Goal: Task Accomplishment & Management: Manage account settings

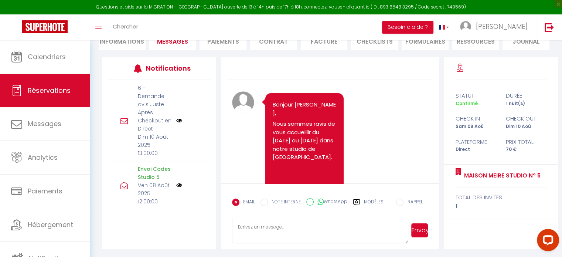
scroll to position [2636, 0]
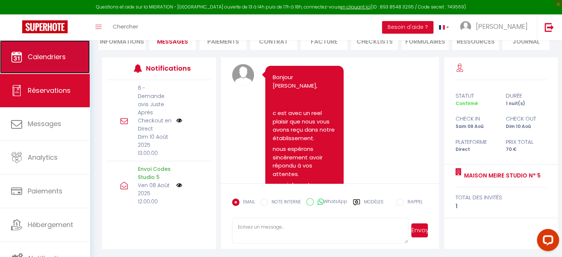
click at [55, 54] on span "Calendriers" at bounding box center [47, 56] width 38 height 9
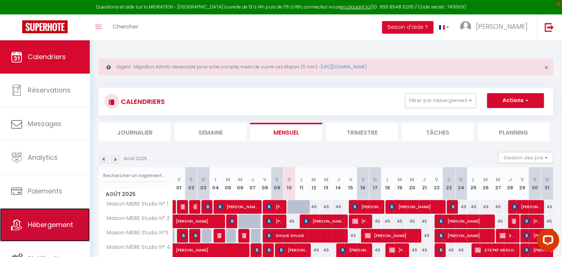
click at [54, 219] on link "Hébergement" at bounding box center [45, 224] width 90 height 33
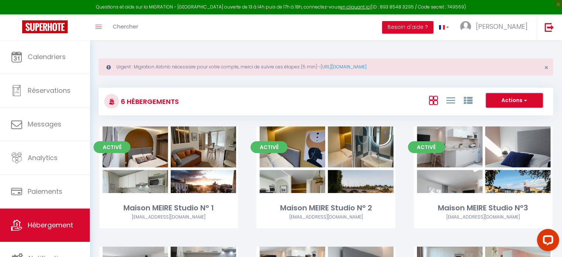
click at [508, 97] on button "Actions" at bounding box center [514, 100] width 57 height 15
click at [334, 95] on div "Actions Créer un Hébergement Nouveau groupe" at bounding box center [402, 101] width 302 height 17
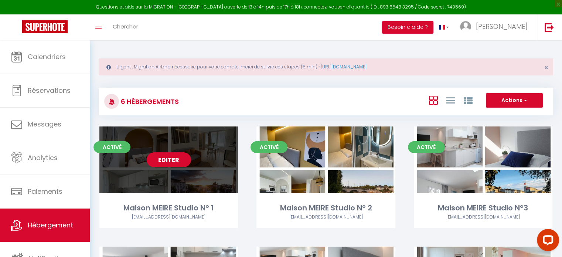
click at [169, 160] on link "Editer" at bounding box center [169, 159] width 44 height 15
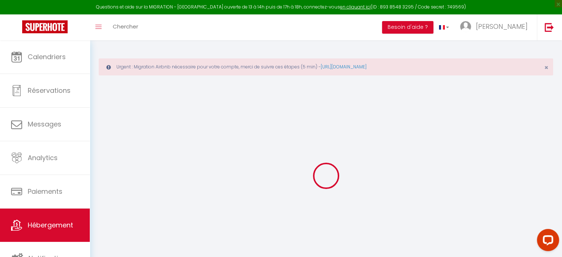
select select "+ 18 %"
select select "+ 33 %"
select select
checkbox input "false"
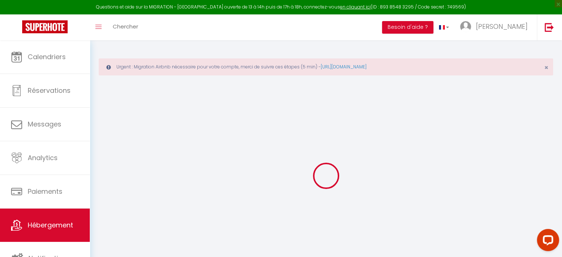
checkbox input "false"
select select "4811-1115213015730746171"
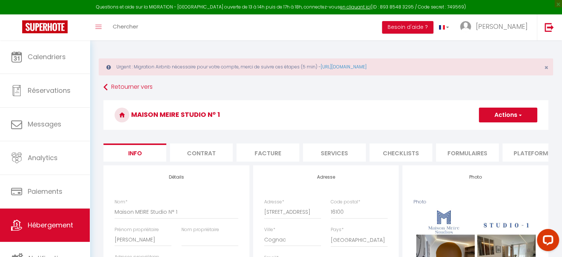
click at [519, 150] on li "Plateformes" at bounding box center [534, 152] width 63 height 18
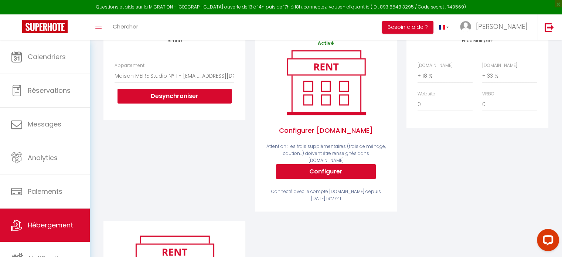
scroll to position [101, 0]
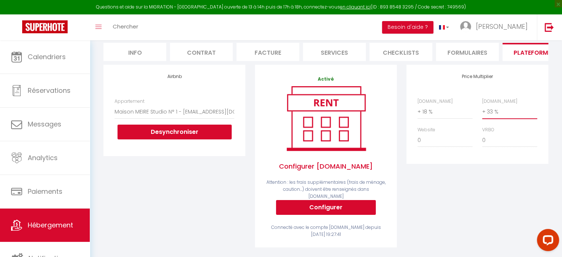
click at [493, 116] on select "0 + 1 % + 2 % + 3 % + 4 % + 5 % + 6 % + 7 % + 8 % + 9 %" at bounding box center [509, 112] width 55 height 14
select select "+ 25 %"
click at [482, 110] on select "0 + 1 % + 2 % + 3 % + 4 % + 5 % + 6 % + 7 % + 8 % + 9 %" at bounding box center [509, 112] width 55 height 14
click at [424, 118] on select "0 + 1 % + 2 % + 3 % + 4 % + 5 % + 6 % + 7 % + 8 % + 9 %" at bounding box center [445, 112] width 55 height 14
select select "+ 22 %"
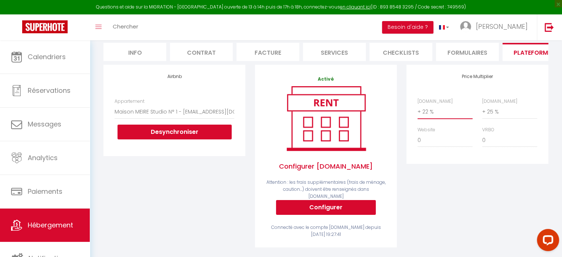
click at [418, 110] on select "0 + 1 % + 2 % + 3 % + 4 % + 5 % + 6 % + 7 % + 8 % + 9 %" at bounding box center [445, 112] width 55 height 14
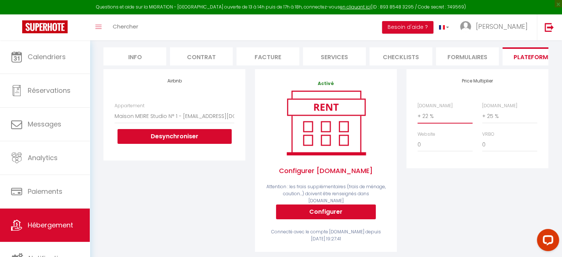
scroll to position [27, 0]
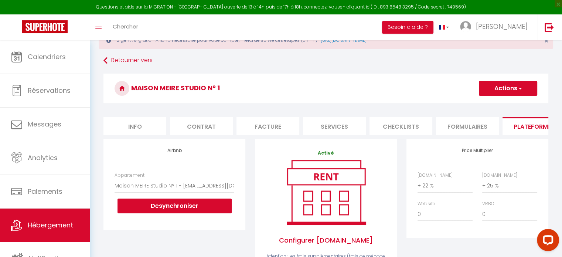
click at [497, 87] on button "Actions" at bounding box center [508, 88] width 58 height 15
click at [497, 105] on link "Enregistrer" at bounding box center [508, 105] width 58 height 10
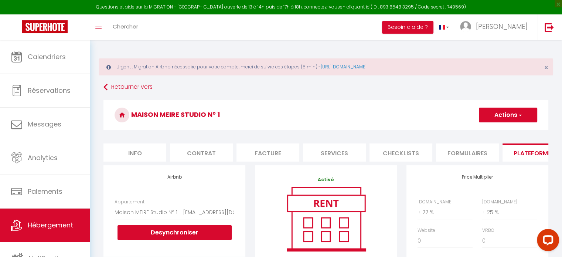
scroll to position [0, 0]
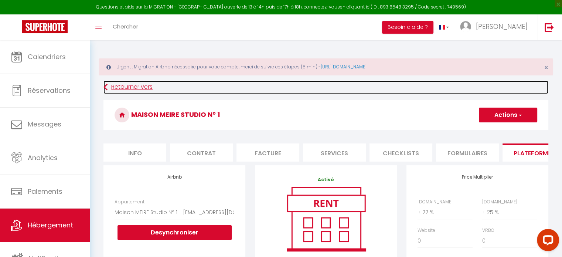
click at [135, 86] on link "Retourner vers" at bounding box center [325, 87] width 445 height 13
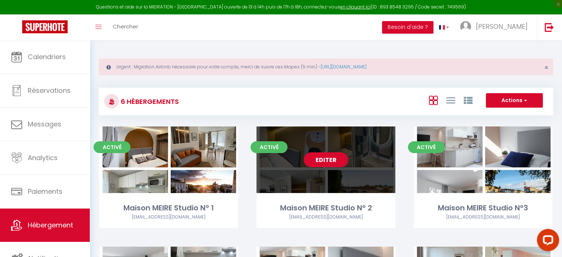
click at [327, 161] on link "Editer" at bounding box center [326, 159] width 44 height 15
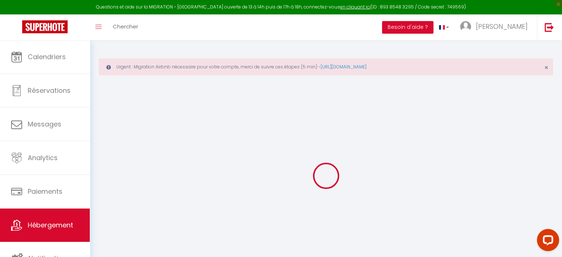
select select "+ 18 %"
select select "+ 33 %"
select select
checkbox input "false"
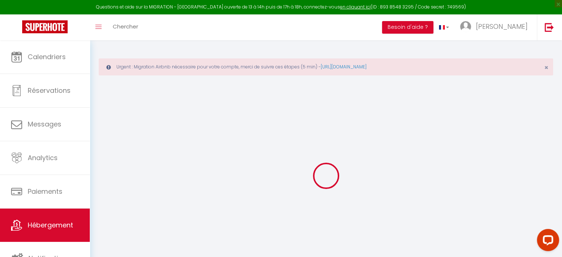
checkbox input "false"
select select "4811-1115231835299076312"
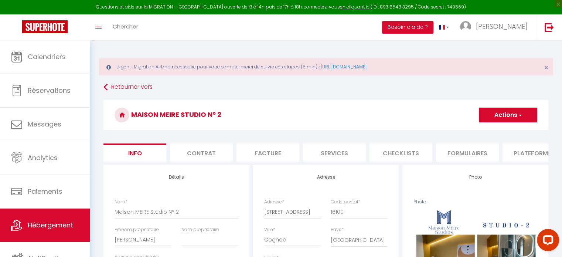
click at [522, 153] on li "Plateformes" at bounding box center [534, 152] width 63 height 18
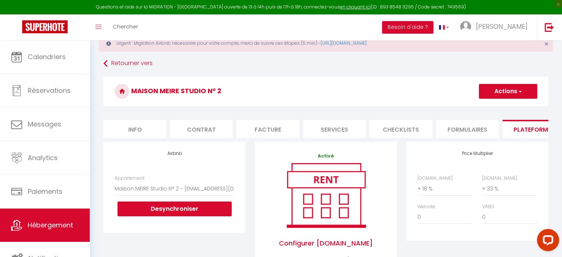
scroll to position [37, 0]
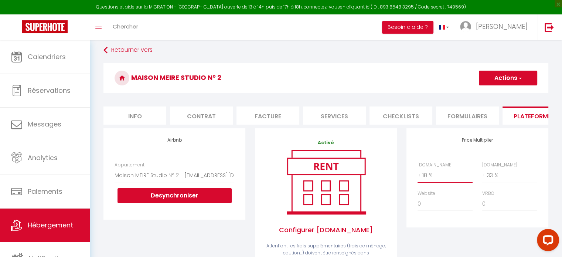
click at [424, 180] on select "0 + 1 % + 2 % + 3 % + 4 % + 5 % + 6 % + 7 % + 8 % + 9 %" at bounding box center [445, 175] width 55 height 14
select select "+ 22 %"
click at [418, 174] on select "0 + 1 % + 2 % + 3 % + 4 % + 5 % + 6 % + 7 % + 8 % + 9 %" at bounding box center [445, 175] width 55 height 14
click at [487, 177] on select "0 + 1 % + 2 % + 3 % + 4 % + 5 % + 6 % + 7 % + 8 % + 9 %" at bounding box center [509, 175] width 55 height 14
select select "+ 25 %"
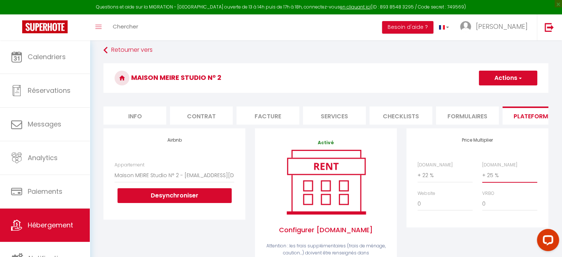
click at [482, 174] on select "0 + 1 % + 2 % + 3 % + 4 % + 5 % + 6 % + 7 % + 8 % + 9 %" at bounding box center [509, 175] width 55 height 14
click at [506, 79] on button "Actions" at bounding box center [508, 78] width 58 height 15
click at [499, 93] on link "Enregistrer" at bounding box center [508, 94] width 58 height 10
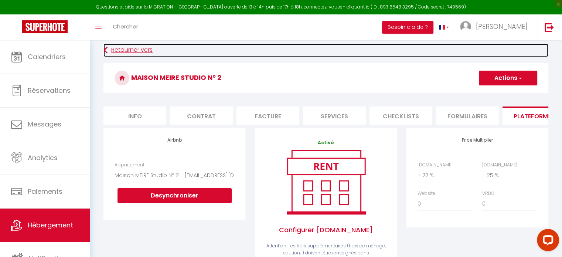
click at [124, 51] on link "Retourner vers" at bounding box center [325, 50] width 445 height 13
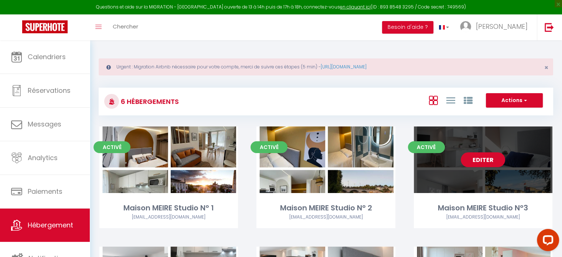
click at [479, 156] on link "Editer" at bounding box center [483, 159] width 44 height 15
select select "3"
select select "2"
select select "1"
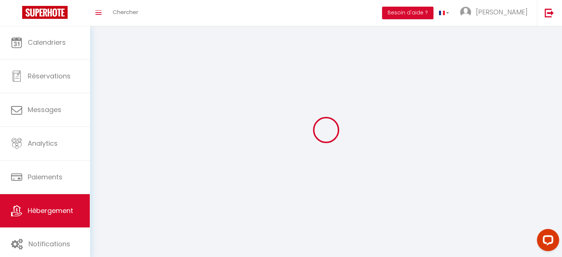
select select
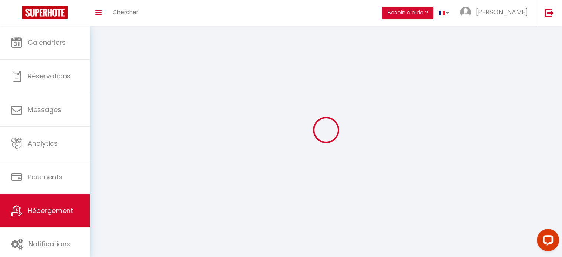
select select
checkbox input "false"
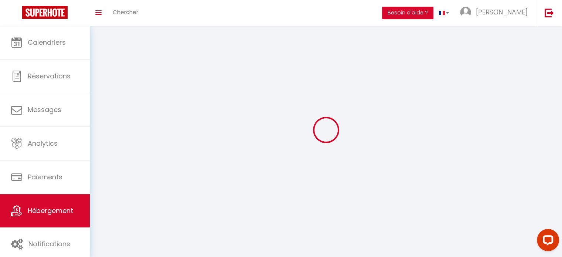
checkbox input "false"
select select
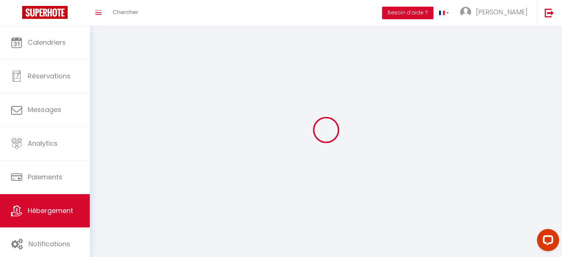
select select
checkbox input "false"
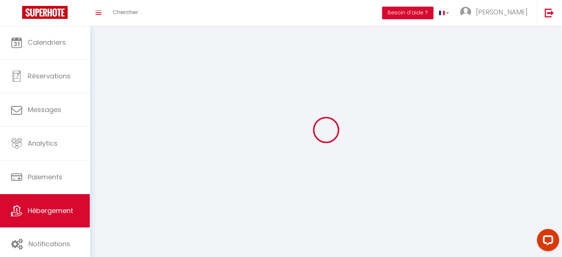
checkbox input "false"
select select
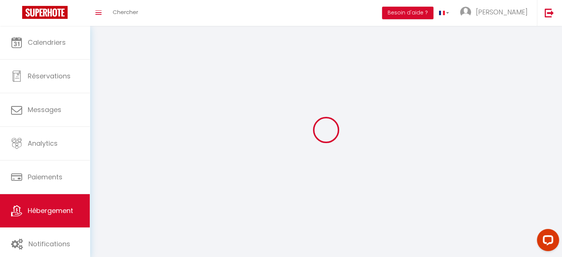
select select
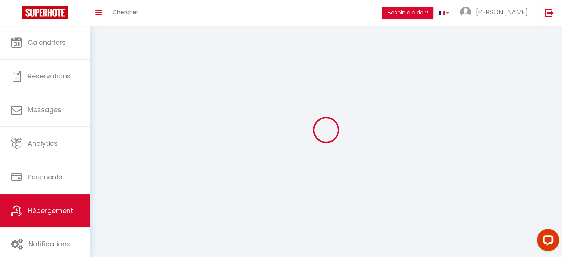
checkbox input "false"
select select
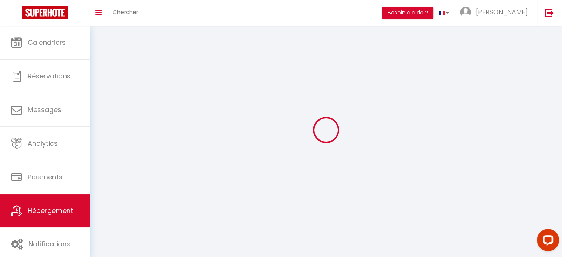
select select
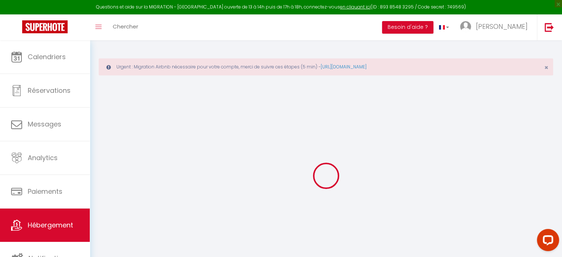
select select "+ 18 %"
select select "+ 33 %"
select select
checkbox input "false"
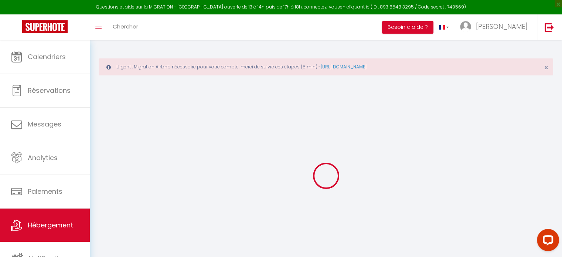
checkbox input "false"
select select
checkbox input "false"
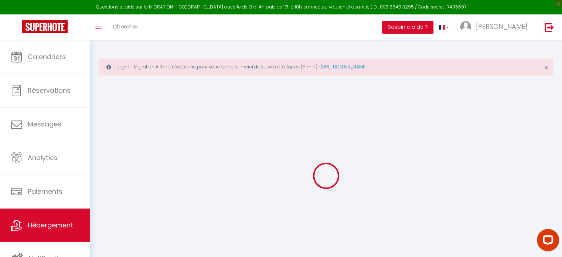
checkbox input "false"
select select "4811-1109312603107266734"
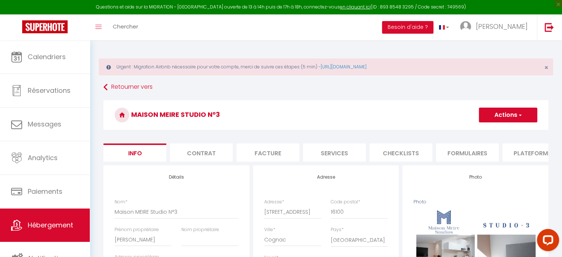
click at [523, 152] on li "Plateformes" at bounding box center [534, 152] width 63 height 18
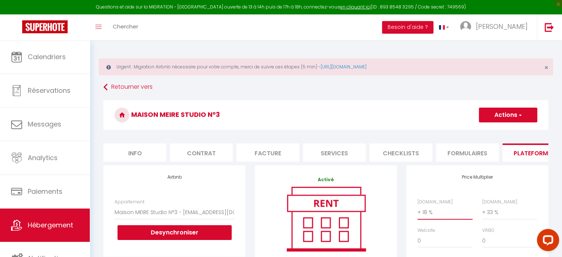
click at [420, 216] on select "0 + 1 % + 2 % + 3 % + 4 % + 5 % + 6 % + 7 % + 8 % + 9 %" at bounding box center [445, 212] width 55 height 14
select select "+ 22 %"
click at [418, 211] on select "0 + 1 % + 2 % + 3 % + 4 % + 5 % + 6 % + 7 % + 8 % + 9 %" at bounding box center [445, 212] width 55 height 14
click at [499, 218] on select "0 + 1 % + 2 % + 3 % + 4 % + 5 % + 6 % + 7 % + 8 % + 9 %" at bounding box center [509, 212] width 55 height 14
select select "+ 25 %"
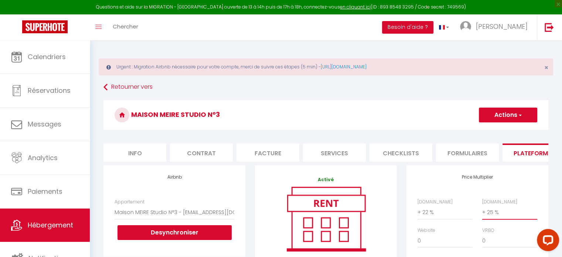
click at [482, 211] on select "0 + 1 % + 2 % + 3 % + 4 % + 5 % + 6 % + 7 % + 8 % + 9 %" at bounding box center [509, 212] width 55 height 14
click at [508, 116] on button "Actions" at bounding box center [508, 115] width 58 height 15
click at [506, 132] on link "Enregistrer" at bounding box center [508, 131] width 58 height 10
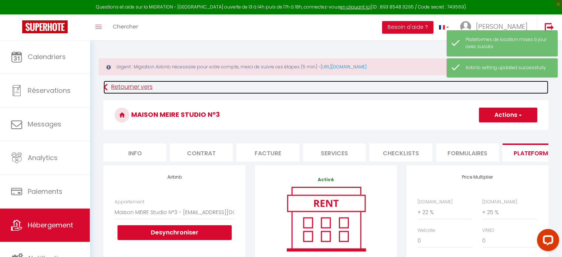
click at [123, 85] on link "Retourner vers" at bounding box center [325, 87] width 445 height 13
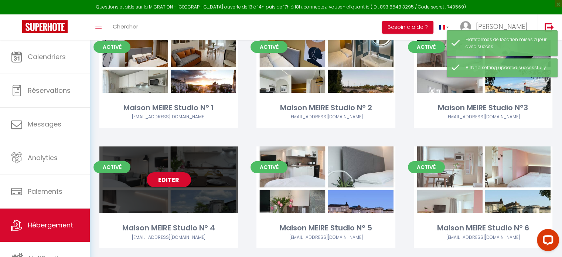
scroll to position [111, 0]
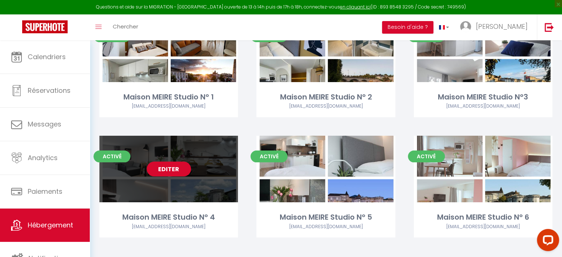
click at [168, 168] on link "Editer" at bounding box center [169, 169] width 44 height 15
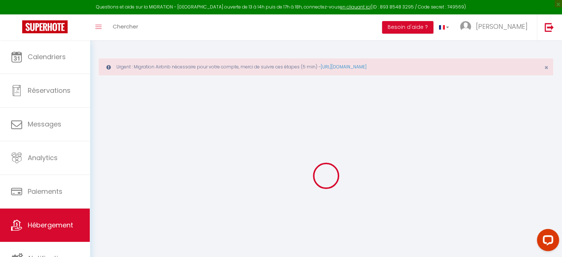
select select "+ 18 %"
select select "+ 33 %"
select select "16:00"
select select
select select "11:00"
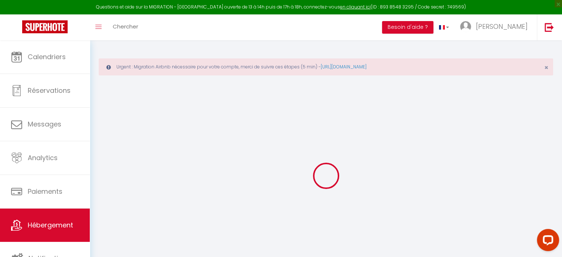
select select "30"
select select "120"
select select "23:00"
select select
checkbox input "false"
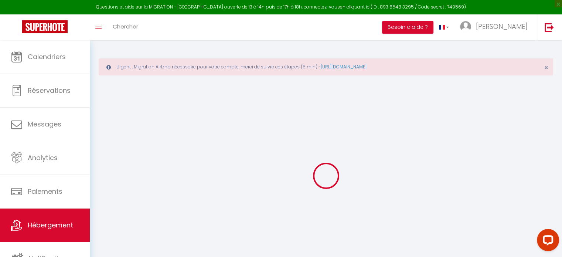
checkbox input "false"
select select "4811-1106336445359966883"
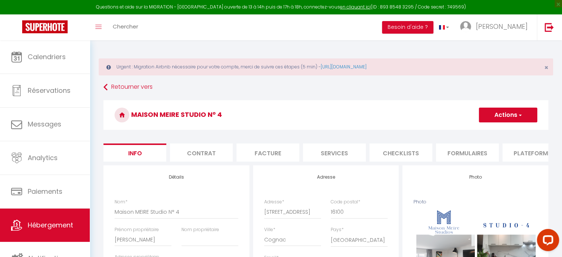
click at [519, 152] on li "Plateformes" at bounding box center [534, 152] width 63 height 18
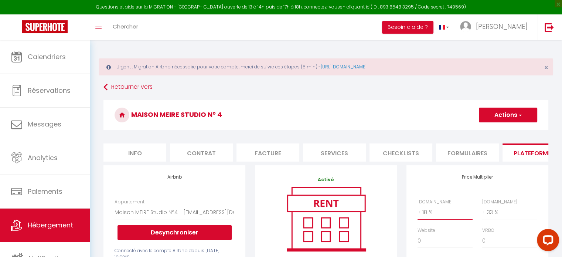
click at [427, 215] on select "0 + 1 % + 2 % + 3 % + 4 % + 5 % + 6 % + 7 % + 8 % + 9 %" at bounding box center [445, 212] width 55 height 14
select select "+ 22 %"
click at [418, 211] on select "0 + 1 % + 2 % + 3 % + 4 % + 5 % + 6 % + 7 % + 8 % + 9 %" at bounding box center [445, 212] width 55 height 14
click at [493, 217] on select "0 + 1 % + 2 % + 3 % + 4 % + 5 % + 6 % + 7 % + 8 % + 9 %" at bounding box center [509, 212] width 55 height 14
select select "+ 25 %"
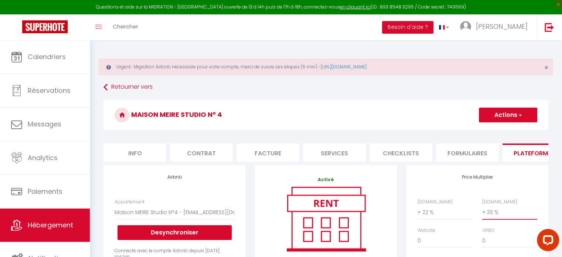
click at [482, 211] on select "0 + 1 % + 2 % + 3 % + 4 % + 5 % + 6 % + 7 % + 8 % + 9 %" at bounding box center [509, 212] width 55 height 14
click at [502, 118] on button "Actions" at bounding box center [508, 115] width 58 height 15
click at [497, 132] on link "Enregistrer" at bounding box center [508, 131] width 58 height 10
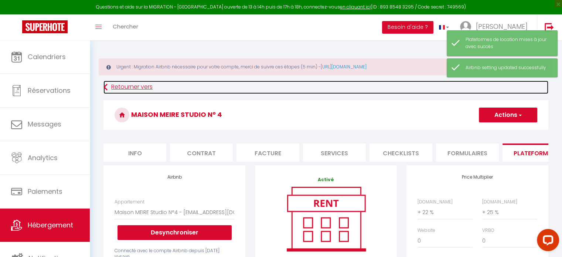
click at [127, 87] on link "Retourner vers" at bounding box center [325, 87] width 445 height 13
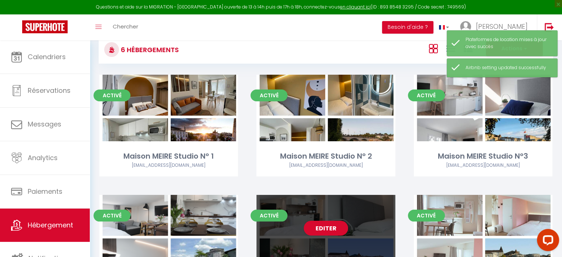
scroll to position [111, 0]
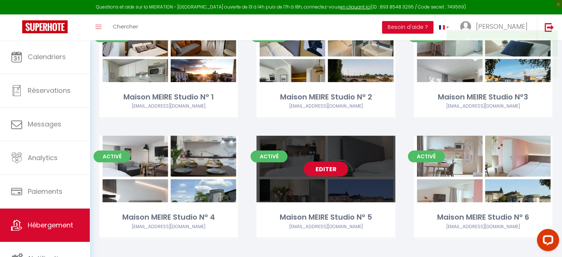
click at [330, 168] on link "Editer" at bounding box center [326, 169] width 44 height 15
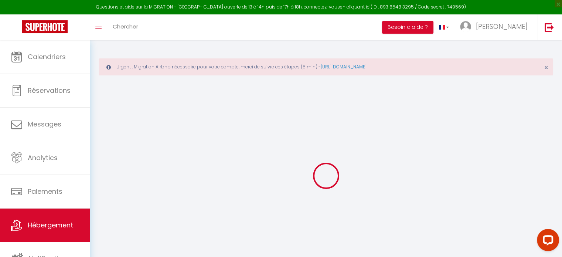
select select "+ 18 %"
select select "+ 33 %"
select select
checkbox input "false"
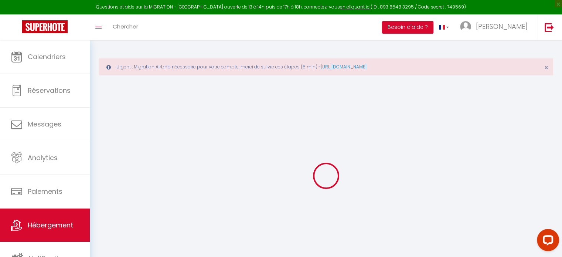
checkbox input "false"
select select "4811-1109351112807355265"
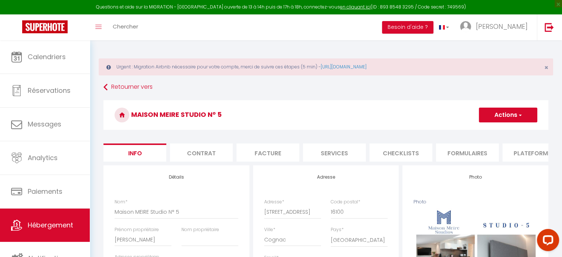
click at [522, 152] on li "Plateformes" at bounding box center [534, 152] width 63 height 18
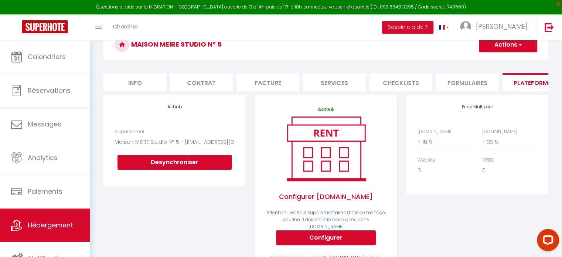
scroll to position [74, 0]
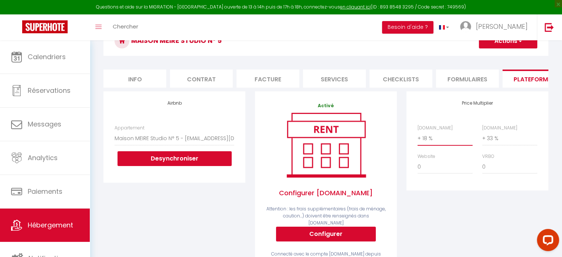
click at [427, 143] on select "0 + 1 % + 2 % + 3 % + 4 % + 5 % + 6 % + 7 % + 8 % + 9 %" at bounding box center [445, 138] width 55 height 14
select select "+ 22 %"
click at [418, 137] on select "0 + 1 % + 2 % + 3 % + 4 % + 5 % + 6 % + 7 % + 8 % + 9 %" at bounding box center [445, 138] width 55 height 14
click at [493, 143] on select "0 + 1 % + 2 % + 3 % + 4 % + 5 % + 6 % + 7 % + 8 % + 9 %" at bounding box center [509, 138] width 55 height 14
select select "+ 25 %"
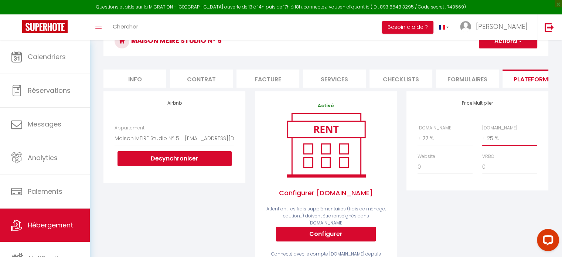
click at [482, 137] on select "0 + 1 % + 2 % + 3 % + 4 % + 5 % + 6 % + 7 % + 8 % + 9 %" at bounding box center [509, 138] width 55 height 14
click at [512, 44] on button "Actions" at bounding box center [508, 41] width 58 height 15
click at [502, 57] on link "Enregistrer" at bounding box center [508, 57] width 58 height 10
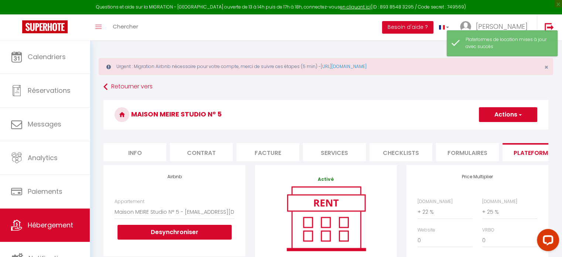
scroll to position [0, 0]
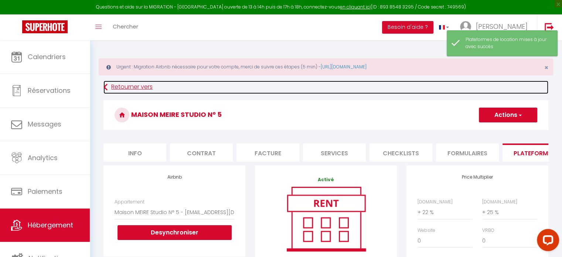
click at [139, 85] on link "Retourner vers" at bounding box center [325, 87] width 445 height 13
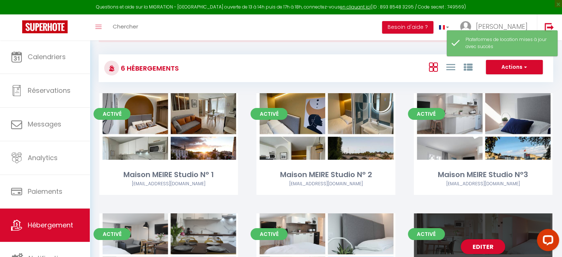
scroll to position [111, 0]
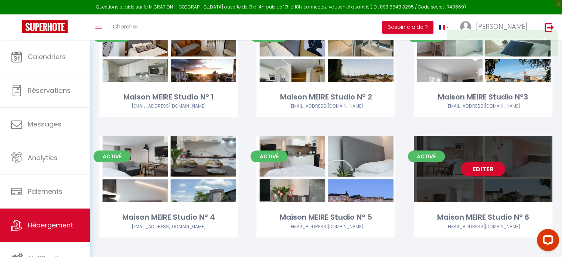
click at [482, 171] on link "Editer" at bounding box center [483, 169] width 44 height 15
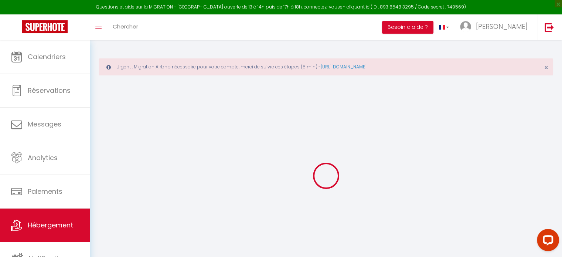
select select "+ 18 %"
select select "+ 33 %"
select select
checkbox input "false"
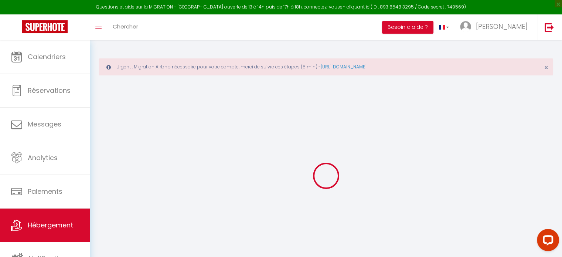
checkbox input "false"
select select "4811-1109360735262308980"
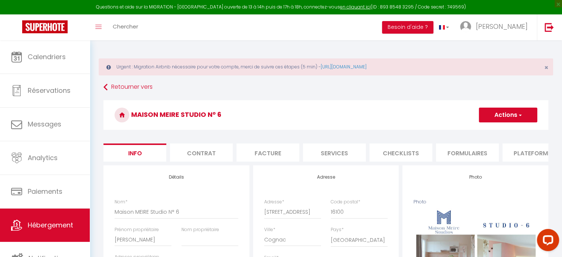
click at [532, 150] on li "Plateformes" at bounding box center [534, 152] width 63 height 18
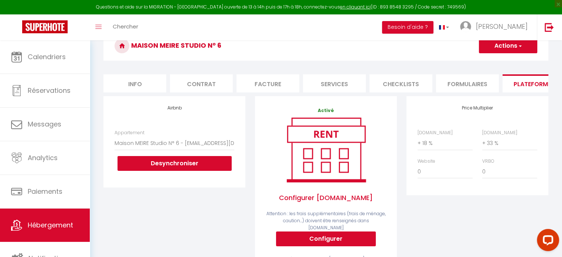
scroll to position [74, 0]
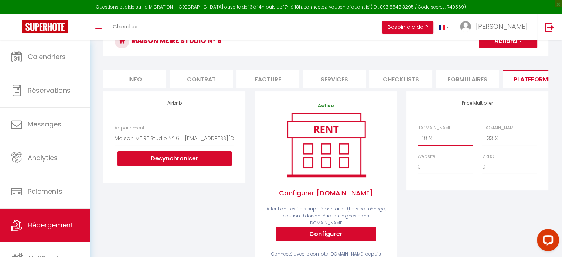
click at [421, 142] on select "0 + 1 % + 2 % + 3 % + 4 % + 5 % + 6 % + 7 % + 8 % + 9 %" at bounding box center [445, 138] width 55 height 14
select select "+ 22 %"
click at [418, 137] on select "0 + 1 % + 2 % + 3 % + 4 % + 5 % + 6 % + 7 % + 8 % + 9 %" at bounding box center [445, 138] width 55 height 14
click at [496, 143] on select "0 + 1 % + 2 % + 3 % + 4 % + 5 % + 6 % + 7 % + 8 % + 9 %" at bounding box center [509, 138] width 55 height 14
select select "+ 25 %"
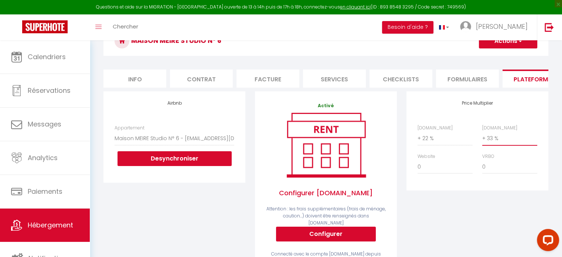
click at [482, 137] on select "0 + 1 % + 2 % + 3 % + 4 % + 5 % + 6 % + 7 % + 8 % + 9 %" at bounding box center [509, 138] width 55 height 14
click at [507, 47] on button "Actions" at bounding box center [508, 41] width 58 height 15
click at [495, 57] on link "Enregistrer" at bounding box center [508, 57] width 58 height 10
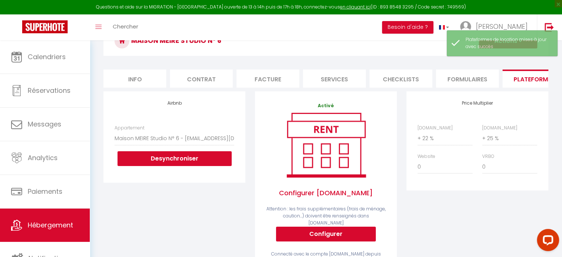
scroll to position [0, 0]
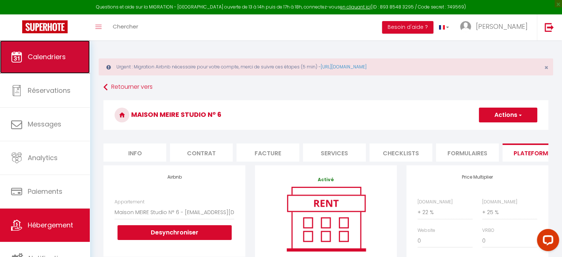
click at [44, 64] on link "Calendriers" at bounding box center [45, 56] width 90 height 33
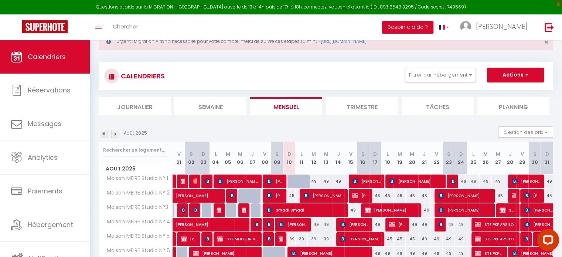
scroll to position [59, 0]
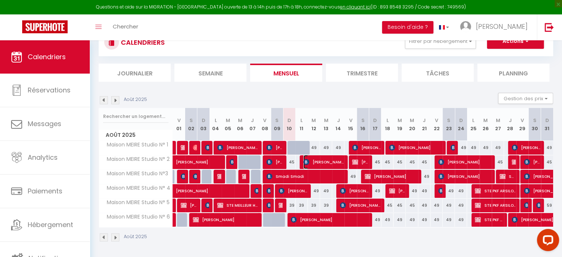
click at [324, 162] on span "[PERSON_NAME]" at bounding box center [323, 162] width 41 height 14
select select "OK"
select select "0"
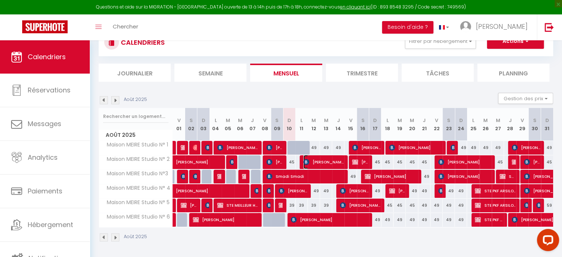
select select "1"
select select
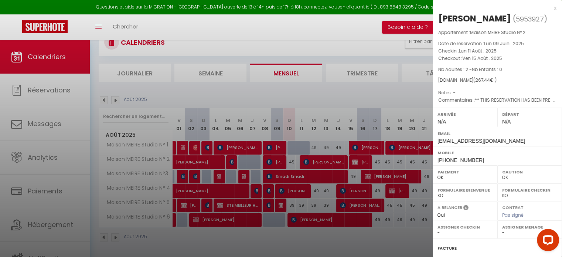
click at [282, 240] on div at bounding box center [281, 128] width 562 height 257
